Goal: Transaction & Acquisition: Purchase product/service

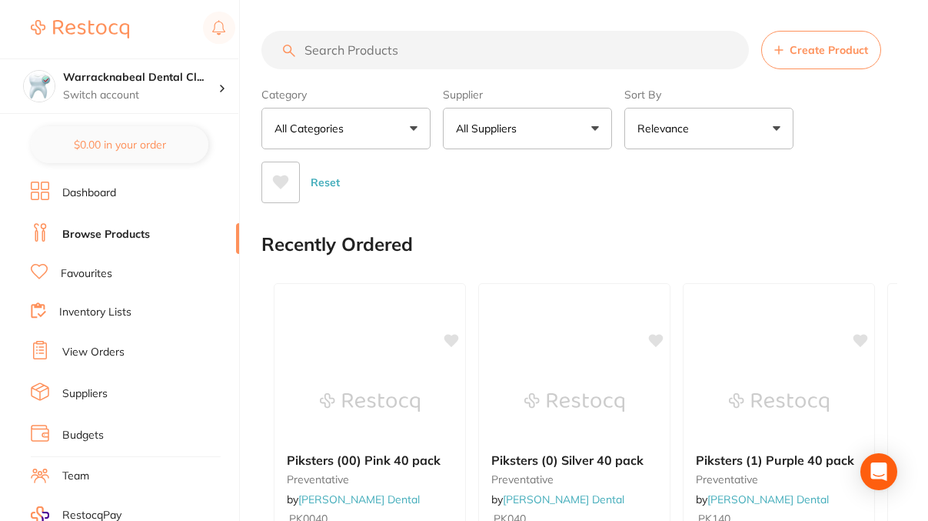
click at [344, 48] on input "search" at bounding box center [505, 50] width 488 height 38
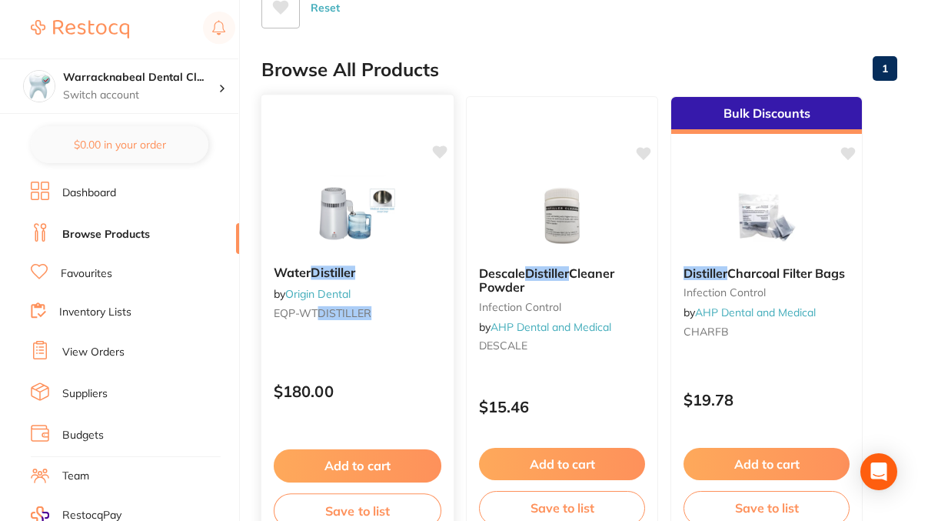
scroll to position [301, 0]
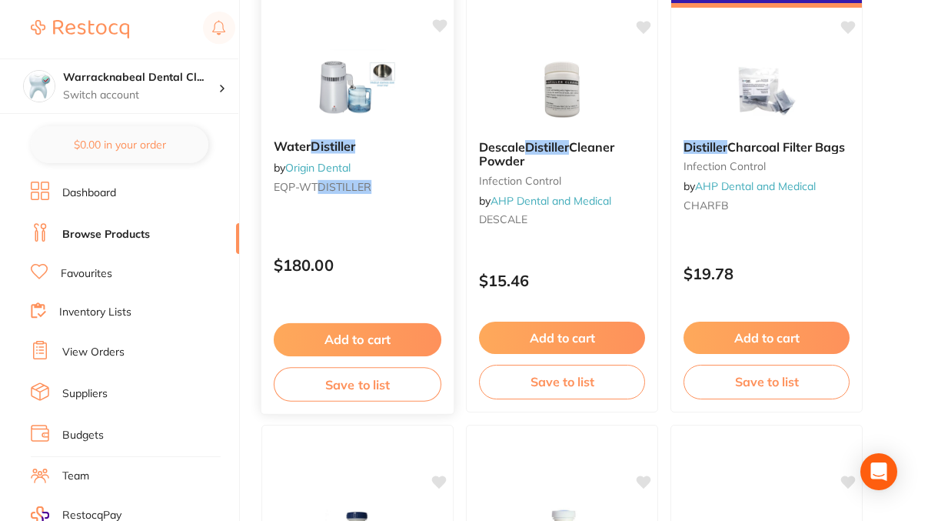
type input "distiller"
click at [384, 249] on div "$180.00" at bounding box center [357, 261] width 192 height 42
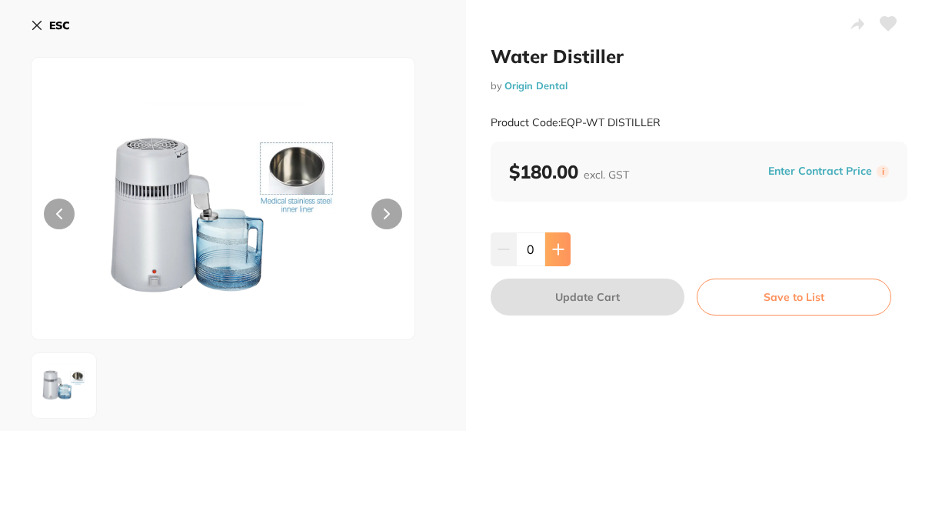
click at [552, 248] on icon at bounding box center [558, 249] width 12 height 12
type input "1"
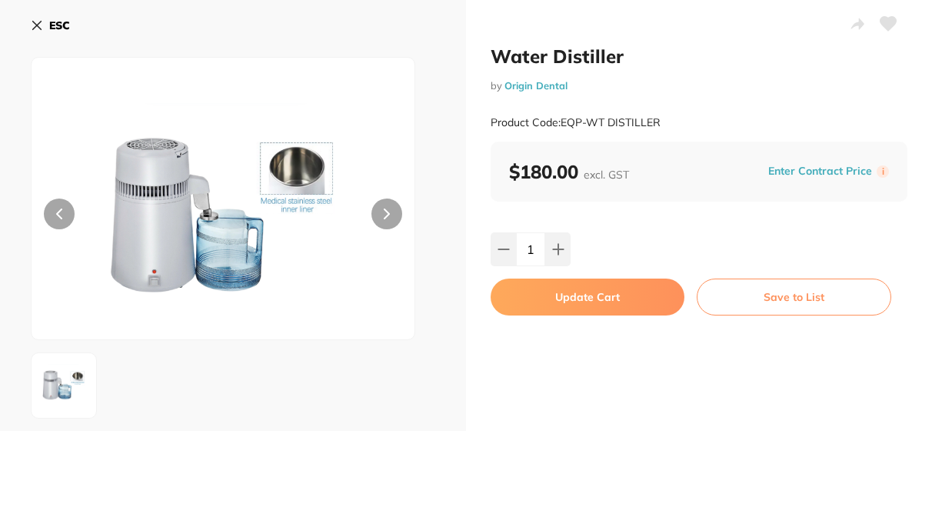
click at [593, 298] on button "Update Cart" at bounding box center [588, 296] width 194 height 37
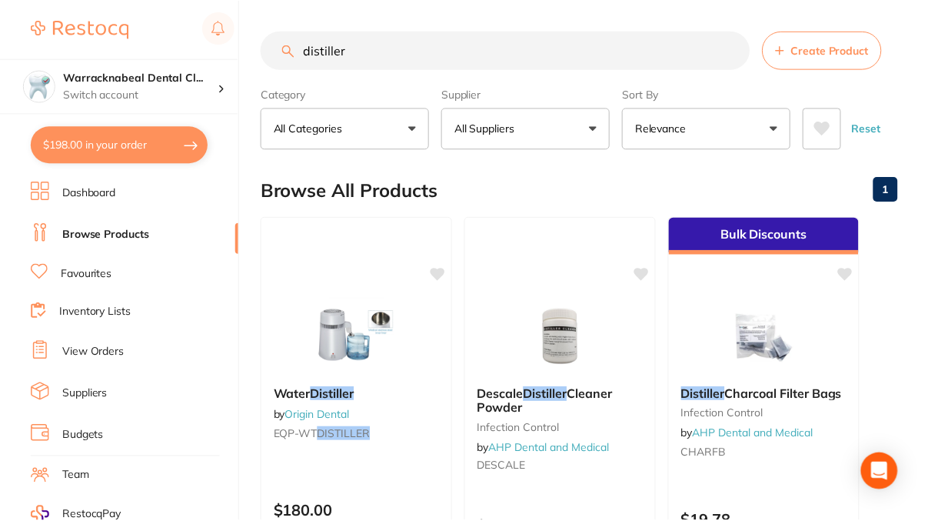
scroll to position [301, 0]
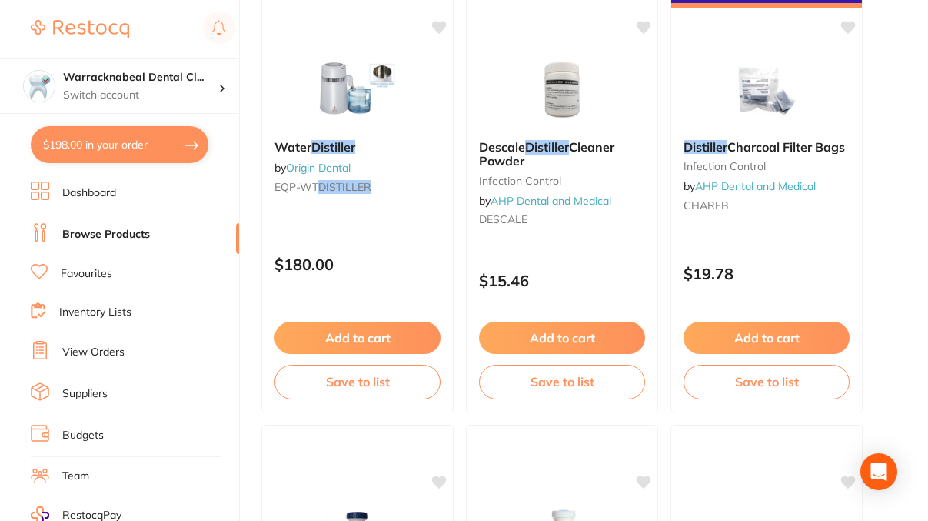
click at [136, 138] on button "$198.00 in your order" at bounding box center [120, 144] width 178 height 37
checkbox input "true"
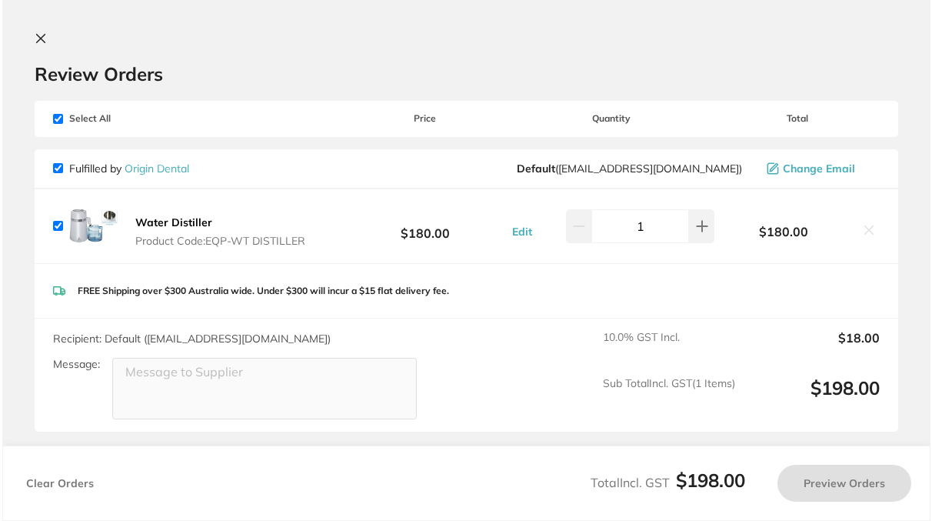
scroll to position [0, 0]
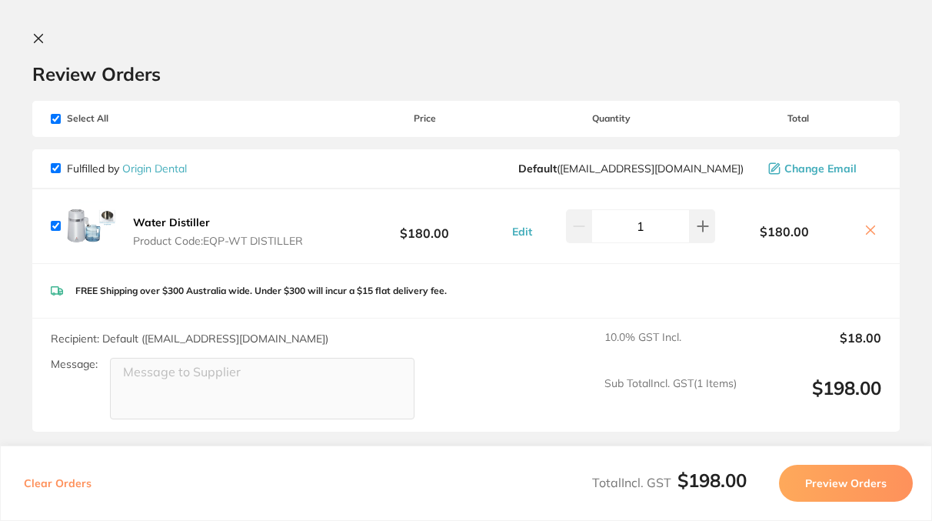
click at [36, 37] on icon at bounding box center [39, 39] width 8 height 8
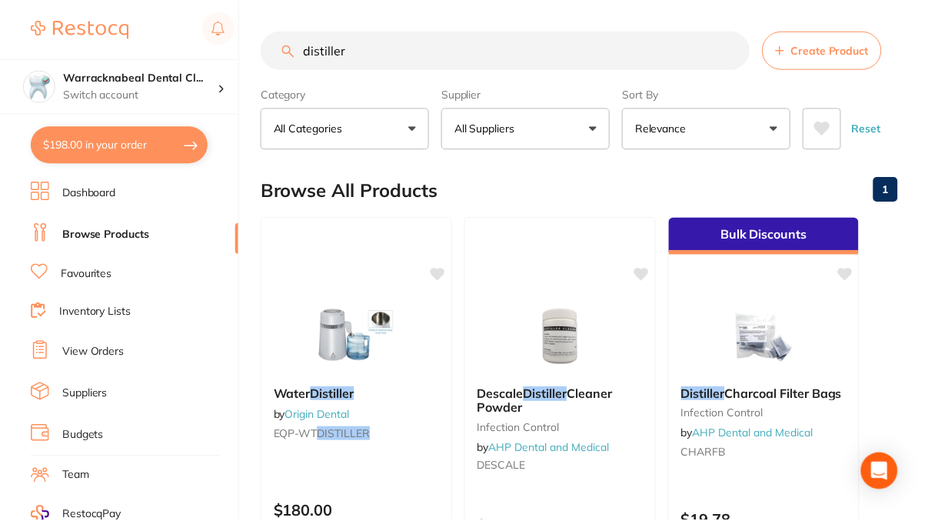
scroll to position [301, 0]
